Goal: Check status: Check status

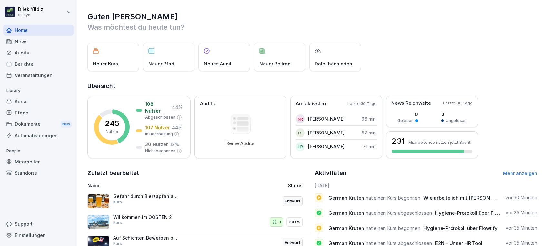
click at [26, 100] on div "Kurse" at bounding box center [38, 101] width 70 height 11
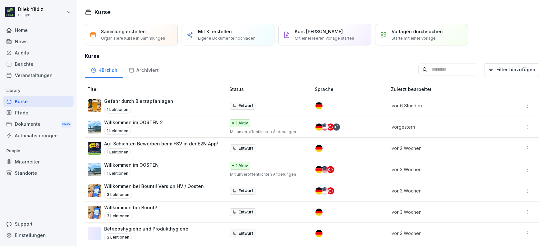
click at [20, 162] on div "Mitarbeiter" at bounding box center [38, 161] width 70 height 11
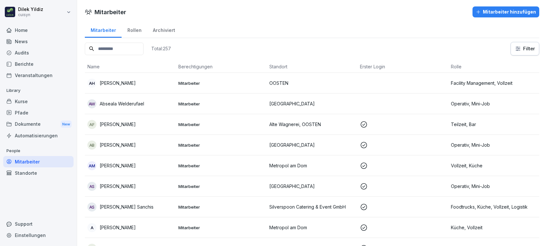
click at [138, 50] on input at bounding box center [114, 49] width 59 height 13
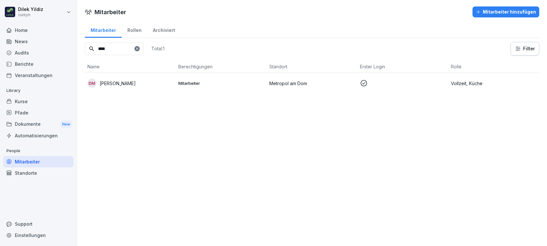
type input "****"
click at [116, 84] on p "[PERSON_NAME]" at bounding box center [118, 83] width 36 height 7
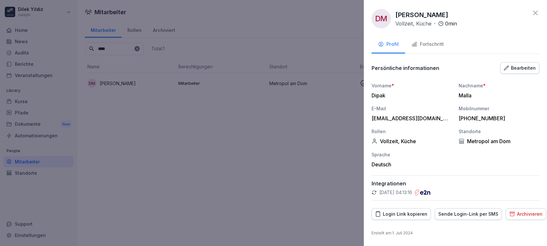
click at [436, 45] on div "Fortschritt" at bounding box center [427, 44] width 32 height 7
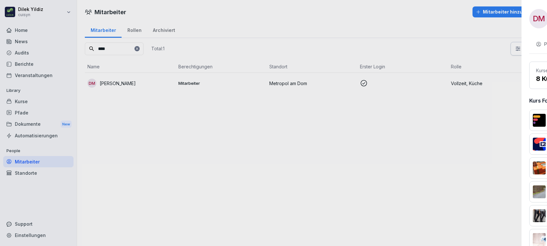
click at [294, 149] on div at bounding box center [273, 123] width 547 height 246
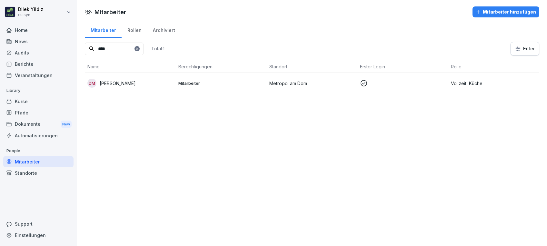
click at [23, 100] on div "Kurse" at bounding box center [38, 101] width 70 height 11
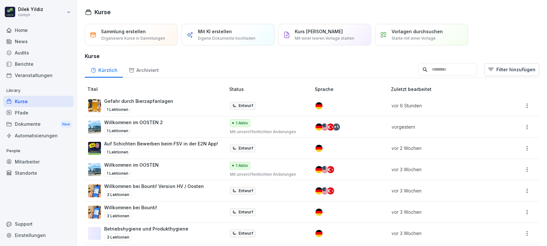
click at [30, 24] on div at bounding box center [38, 23] width 70 height 4
click at [29, 26] on div "Home" at bounding box center [38, 29] width 70 height 11
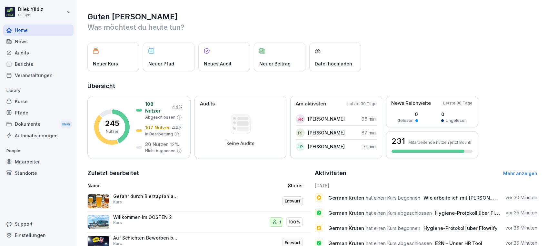
scroll to position [88, 0]
